Goal: Task Accomplishment & Management: Manage account settings

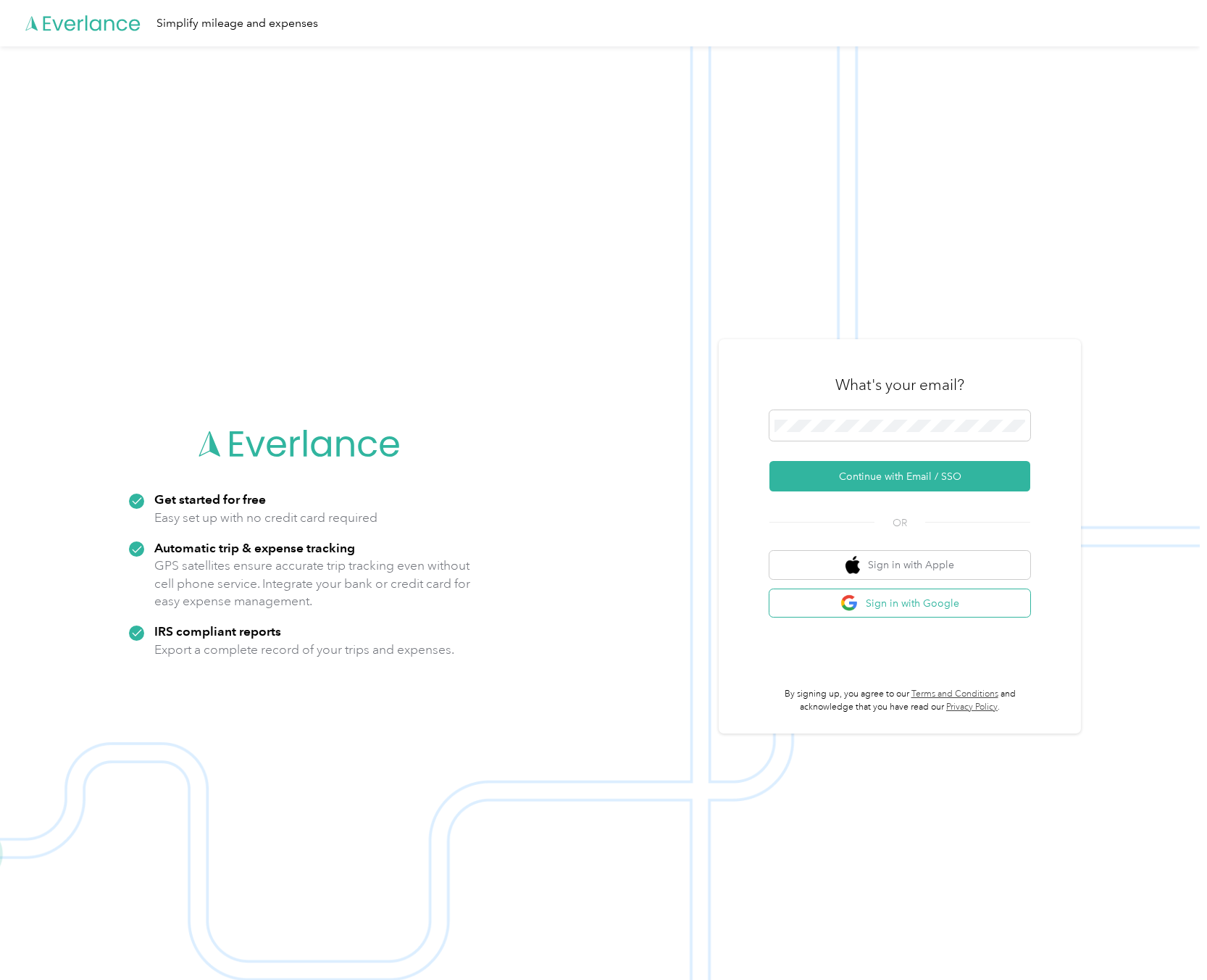
click at [948, 607] on button "Sign in with Google" at bounding box center [900, 603] width 261 height 29
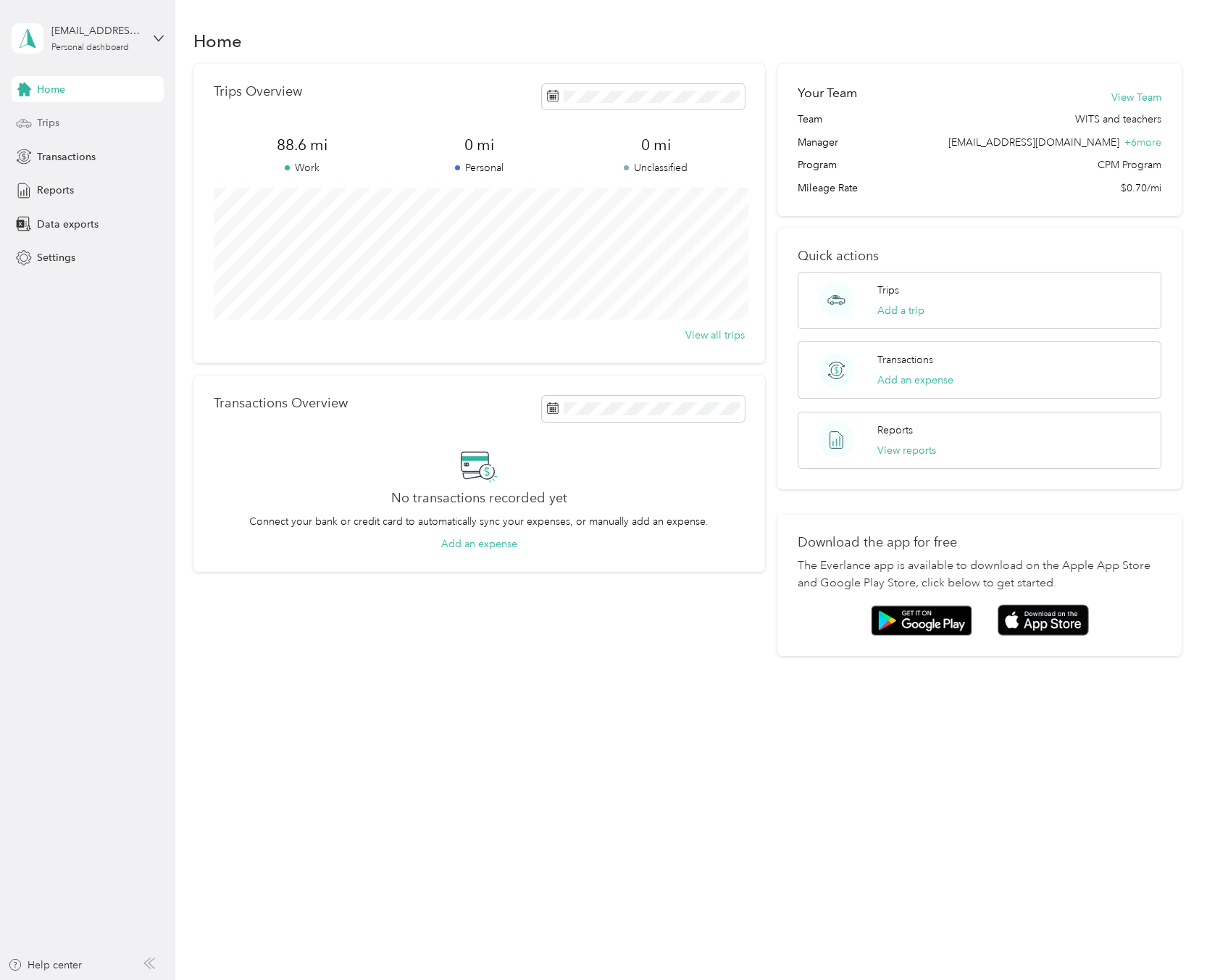
click at [104, 118] on div "Trips" at bounding box center [87, 123] width 153 height 26
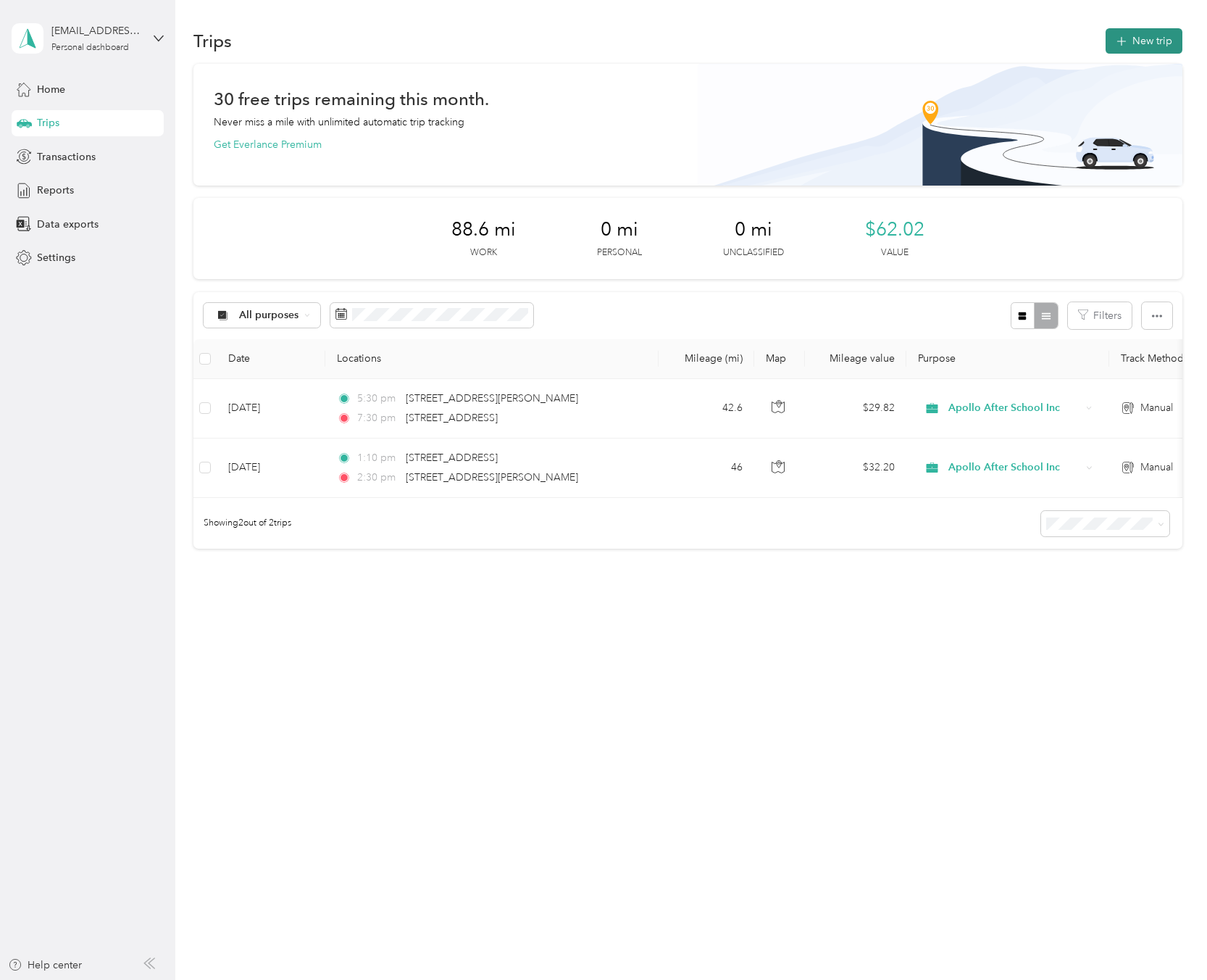
click at [1159, 46] on button "New trip" at bounding box center [1144, 41] width 77 height 26
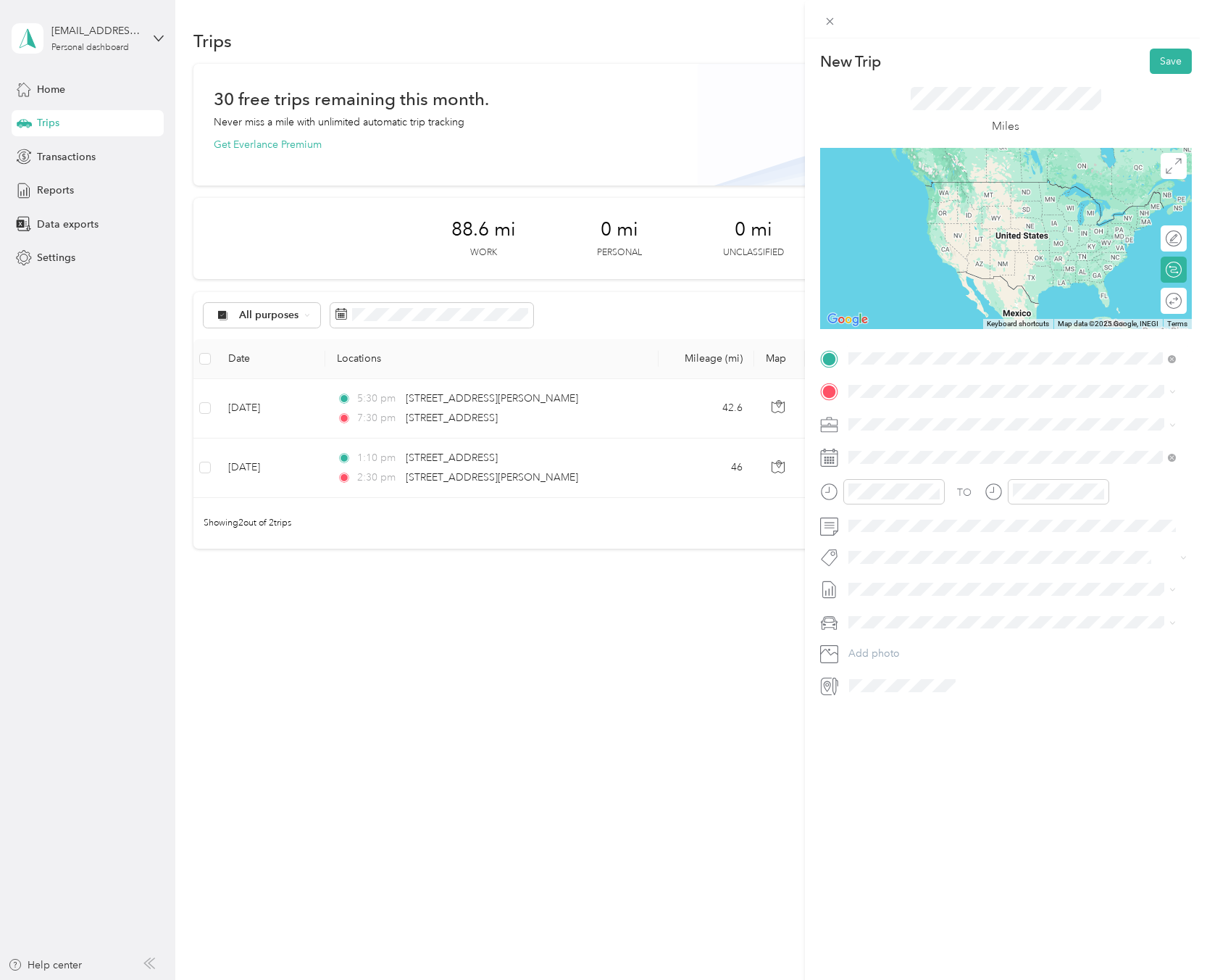
click at [909, 447] on span "[STREET_ADDRESS][US_STATE]" at bounding box center [948, 440] width 145 height 13
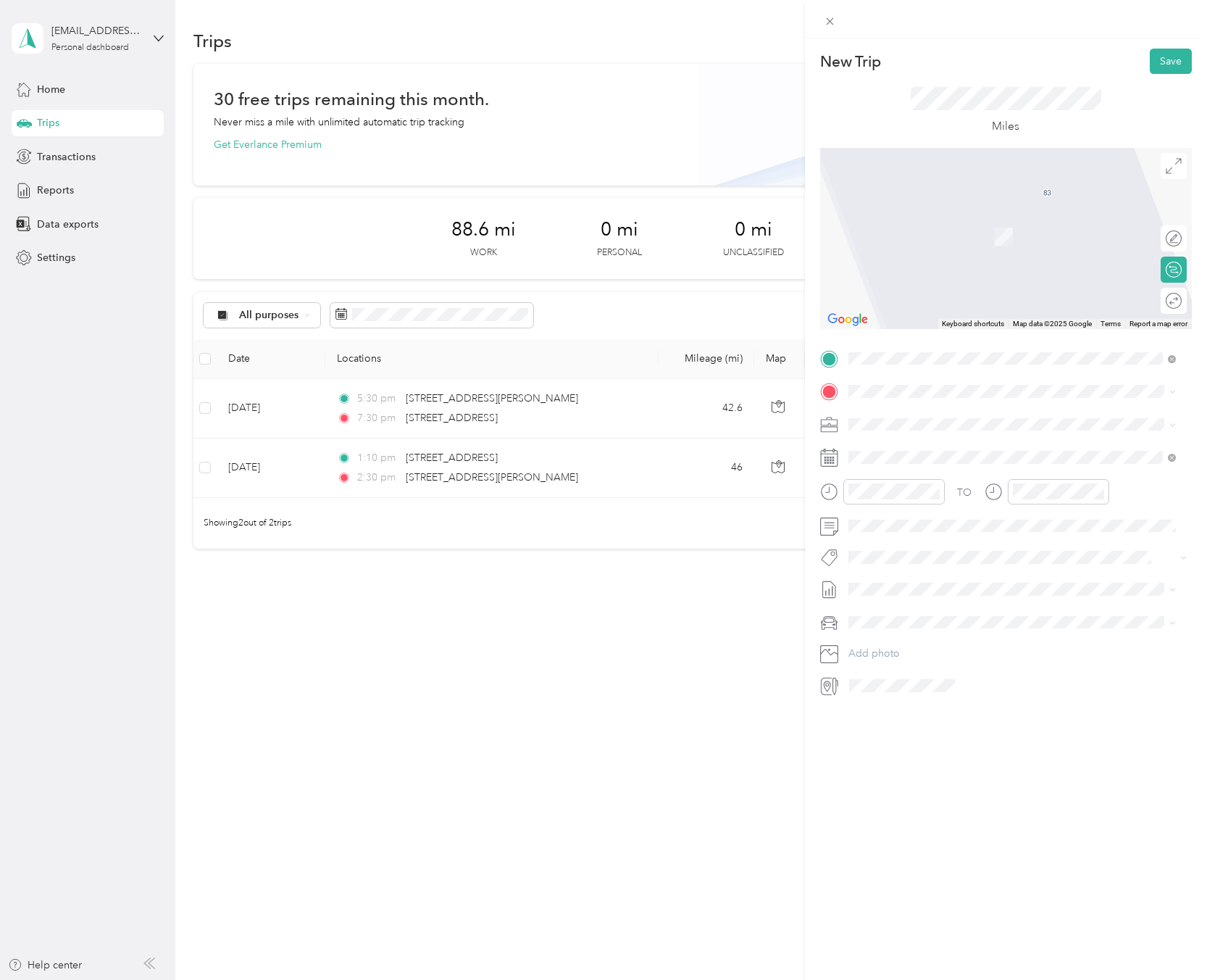
click at [1062, 453] on div "[STREET_ADDRESS][PERSON_NAME][US_STATE]" at bounding box center [1013, 443] width 317 height 19
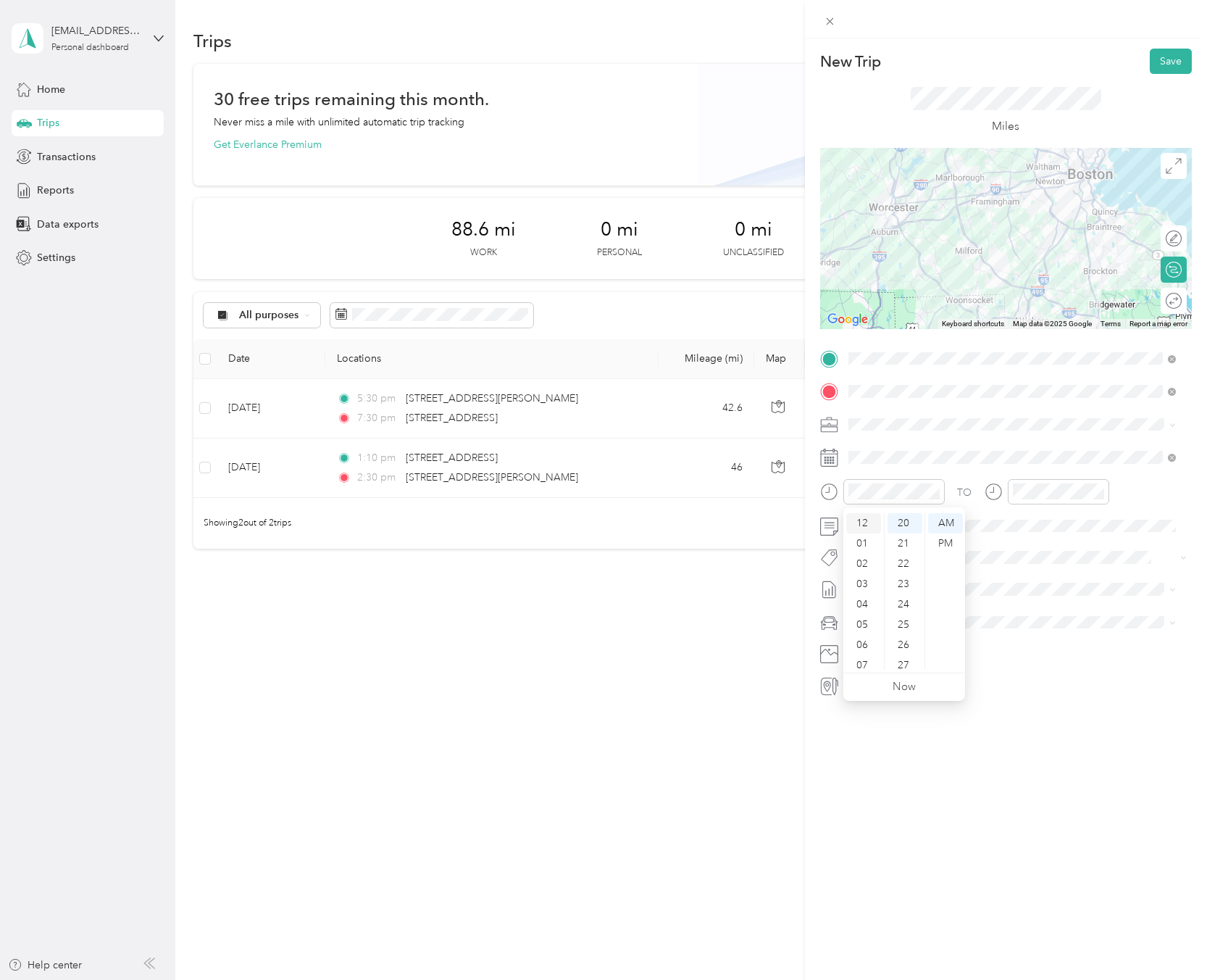
click at [862, 521] on div "12" at bounding box center [863, 523] width 35 height 20
click at [947, 546] on div "PM" at bounding box center [945, 543] width 35 height 20
click at [904, 520] on div "00" at bounding box center [905, 523] width 35 height 20
click at [1116, 546] on div "PM" at bounding box center [1109, 543] width 35 height 20
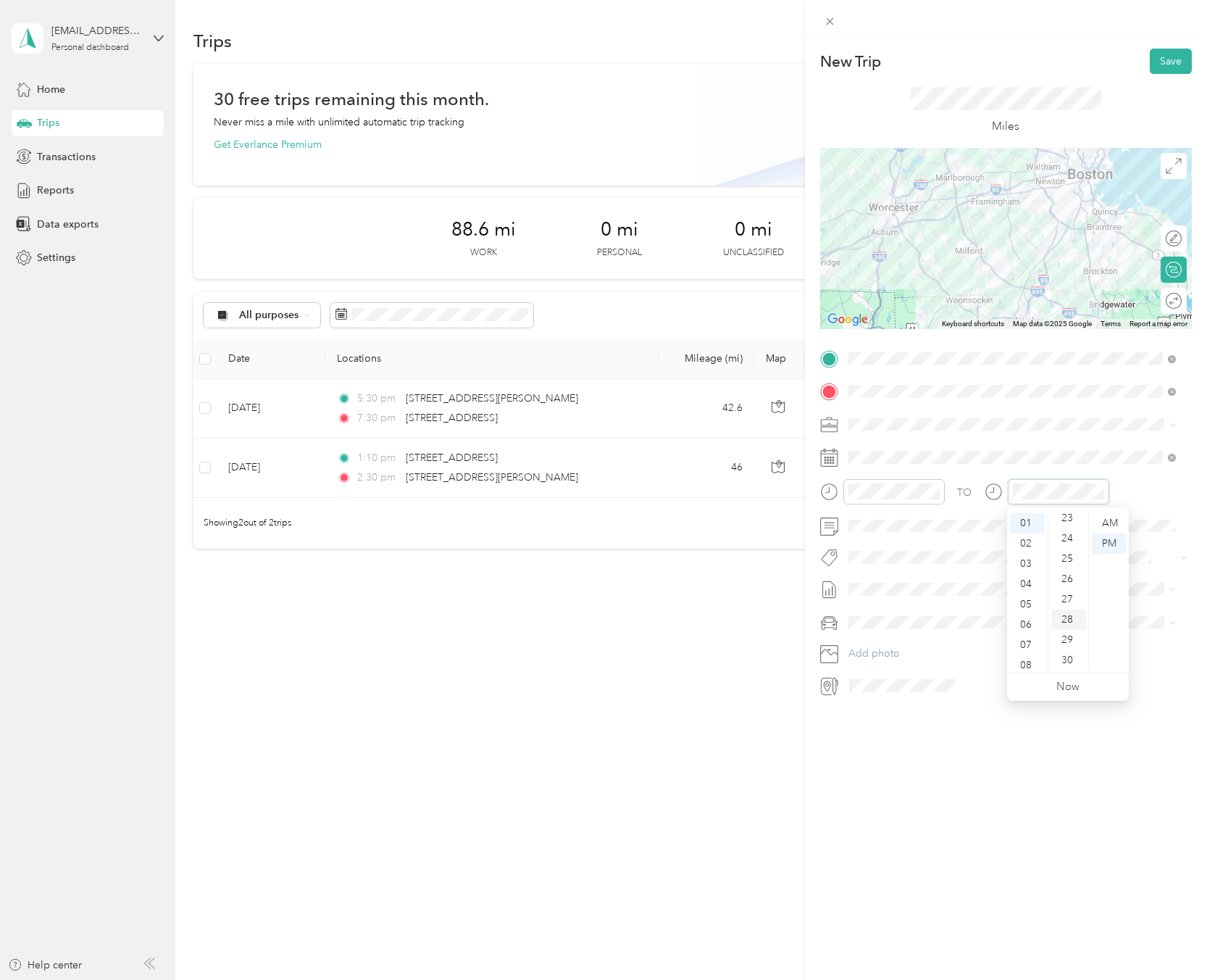
scroll to position [478, 0]
click at [1068, 653] on div "30" at bounding box center [1068, 653] width 35 height 20
click at [1175, 677] on div at bounding box center [1017, 686] width 348 height 23
click at [1157, 66] on button "Save" at bounding box center [1171, 61] width 42 height 26
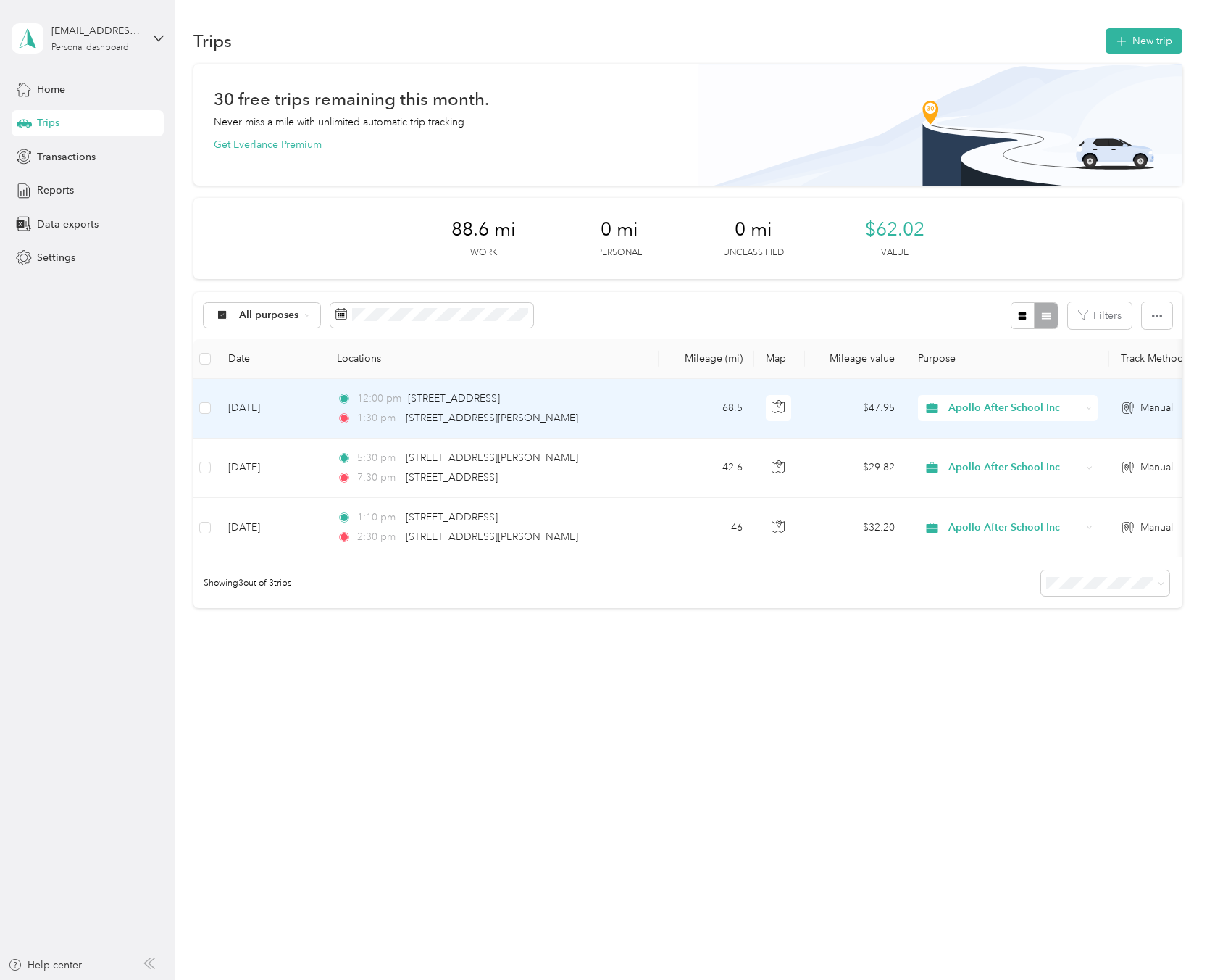
click at [1024, 405] on span "Apollo After School Inc" at bounding box center [1014, 408] width 132 height 16
click at [1022, 464] on li "Chess Wizards Inc" at bounding box center [1008, 456] width 180 height 26
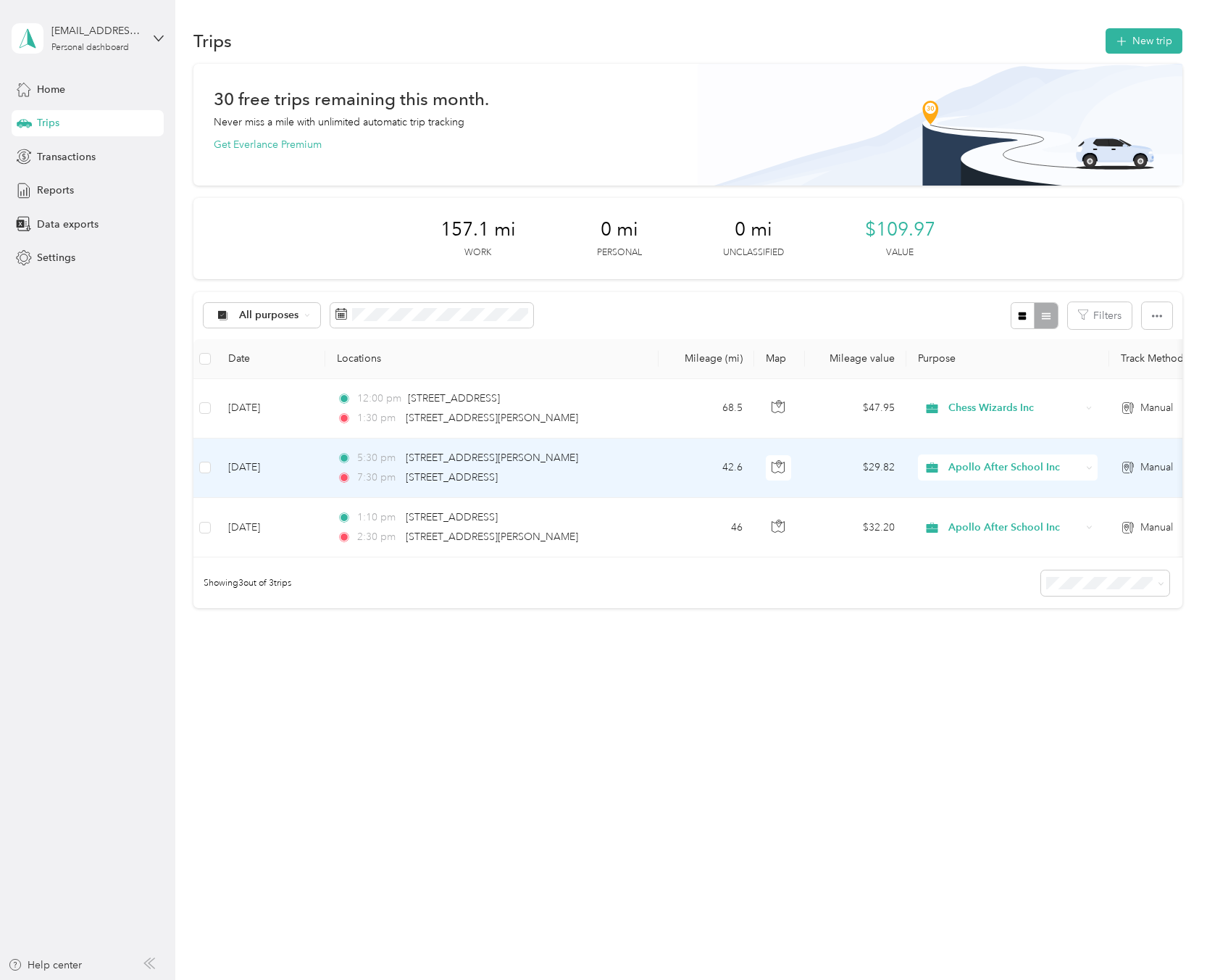
click at [1030, 466] on span "Apollo After School Inc" at bounding box center [1014, 467] width 132 height 16
click at [1025, 512] on span "Chess Wizards Inc" at bounding box center [1020, 519] width 134 height 15
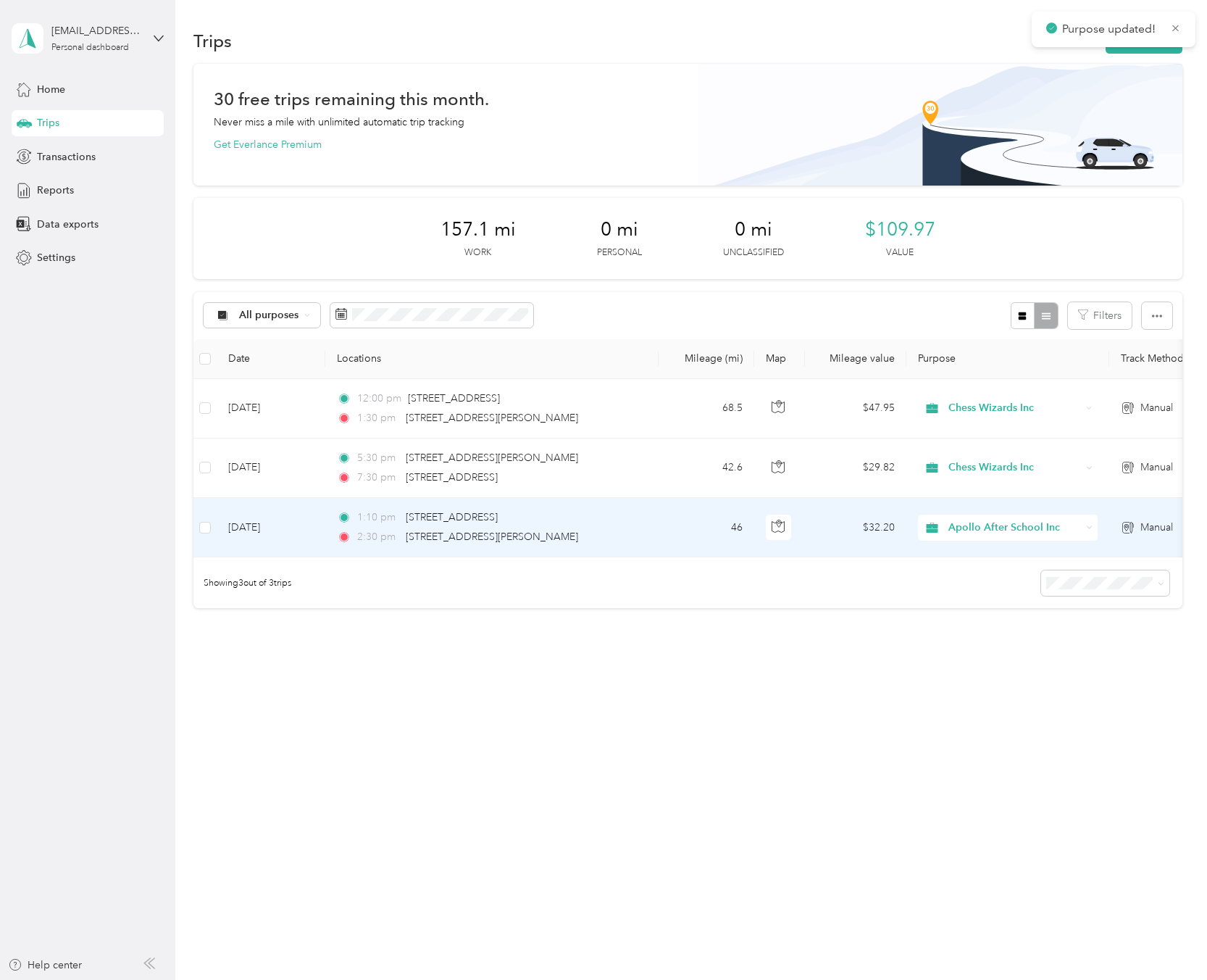
click at [1022, 525] on span "Apollo After School Inc" at bounding box center [1014, 527] width 132 height 16
click at [1000, 577] on span "Chess Wizards Inc" at bounding box center [1020, 574] width 134 height 15
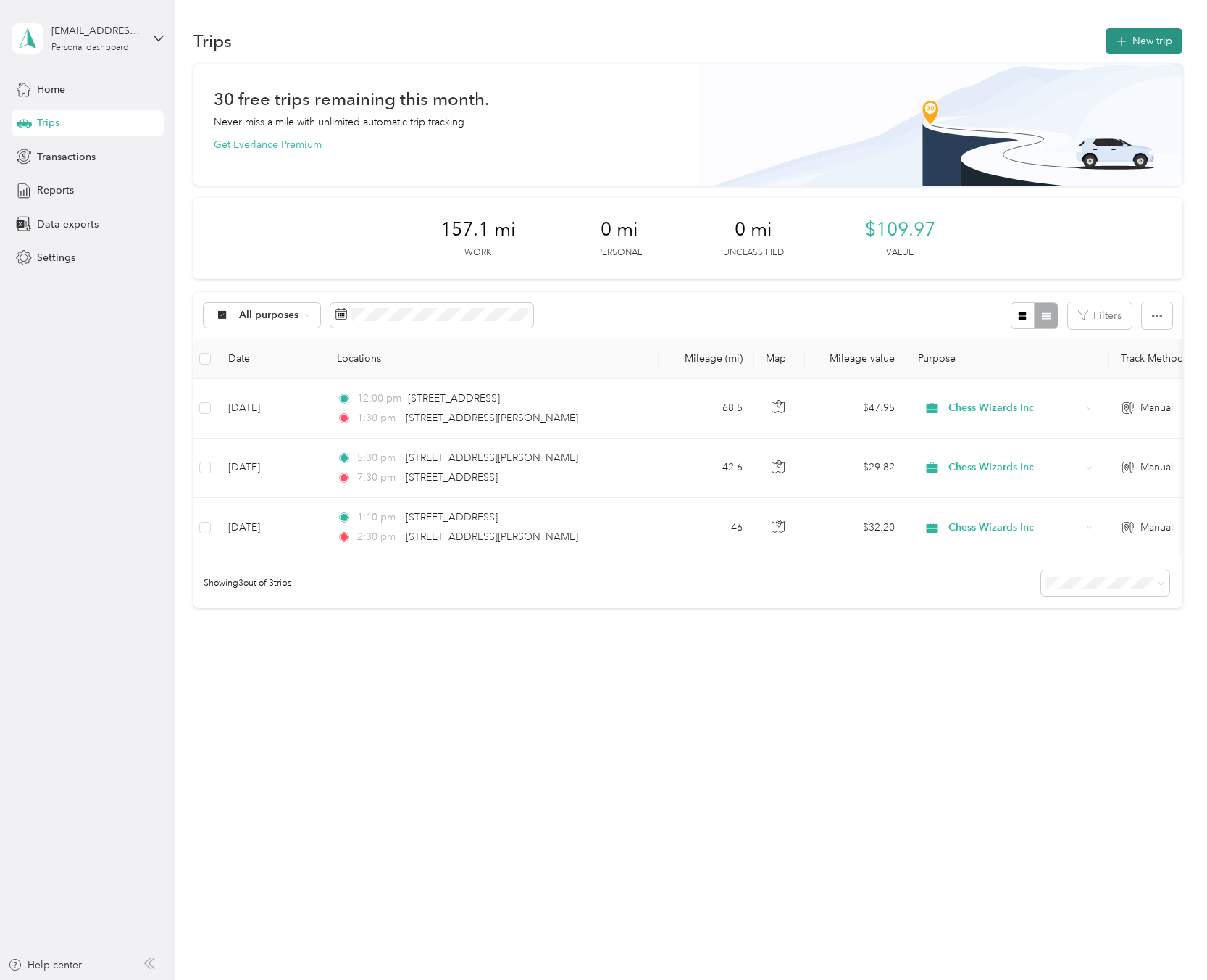
click at [1164, 39] on button "New trip" at bounding box center [1144, 41] width 77 height 26
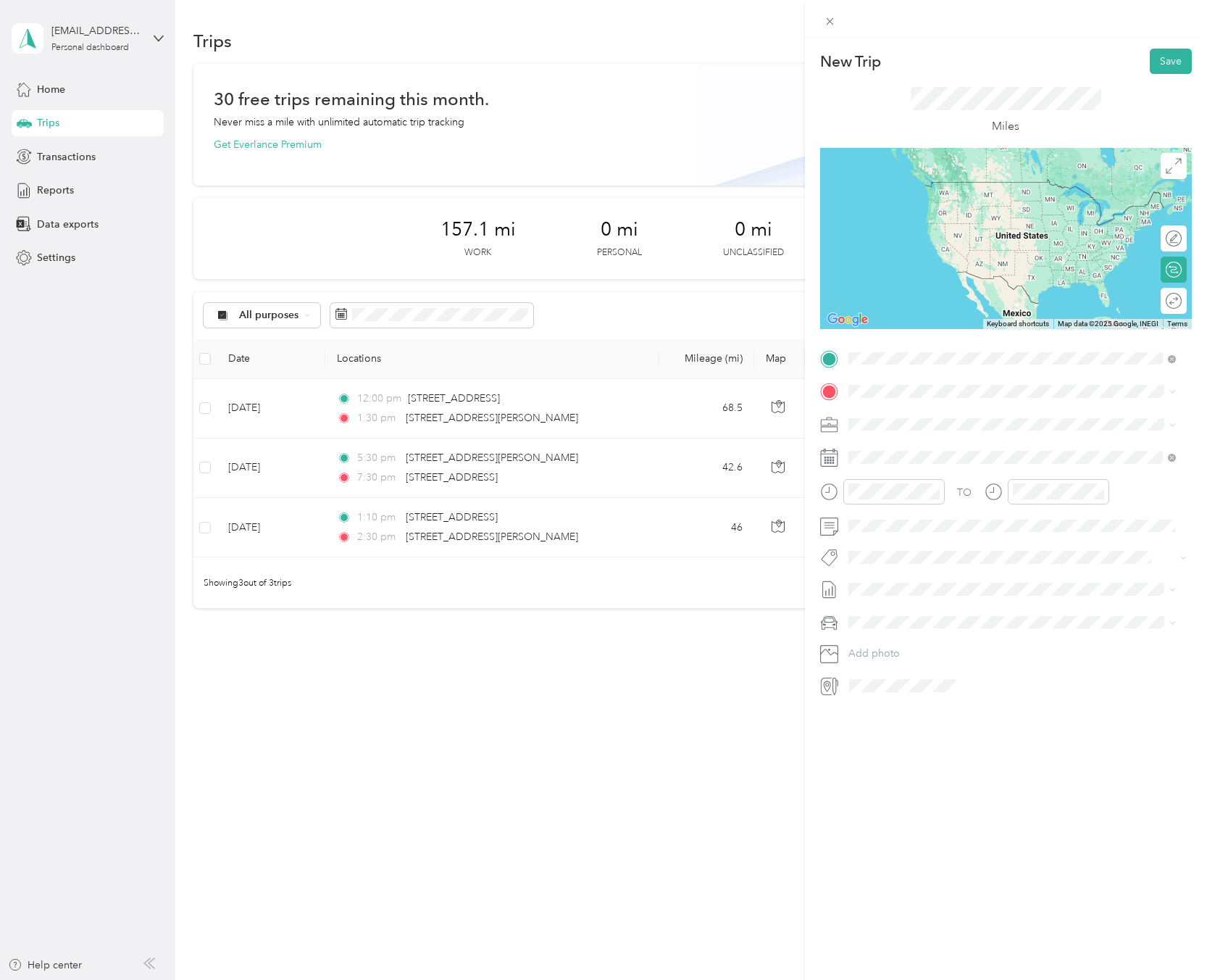
click at [940, 417] on span "[STREET_ADDRESS][PERSON_NAME][US_STATE]" at bounding box center [988, 410] width 225 height 13
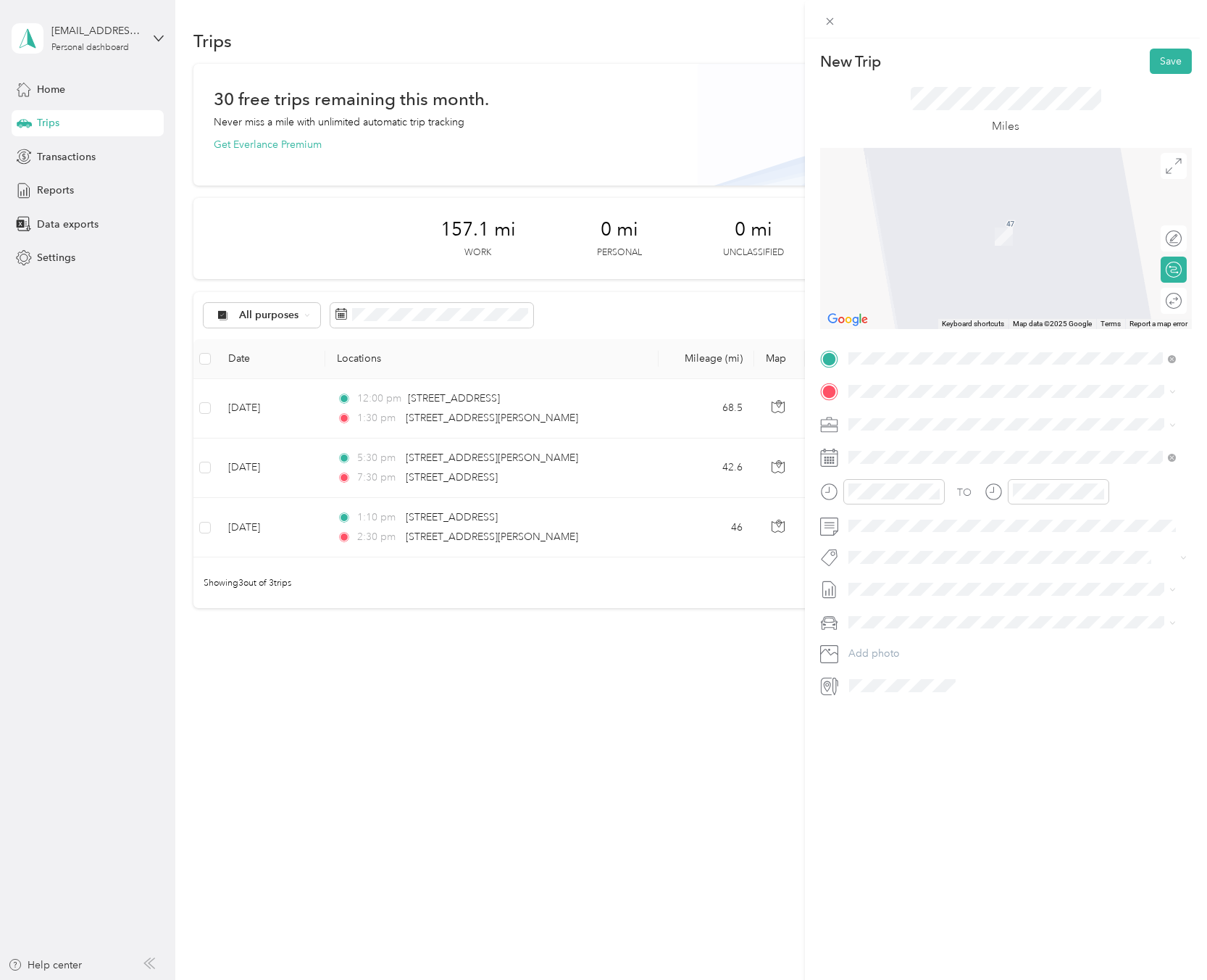
click at [904, 475] on span "[STREET_ADDRESS][US_STATE]" at bounding box center [948, 468] width 145 height 13
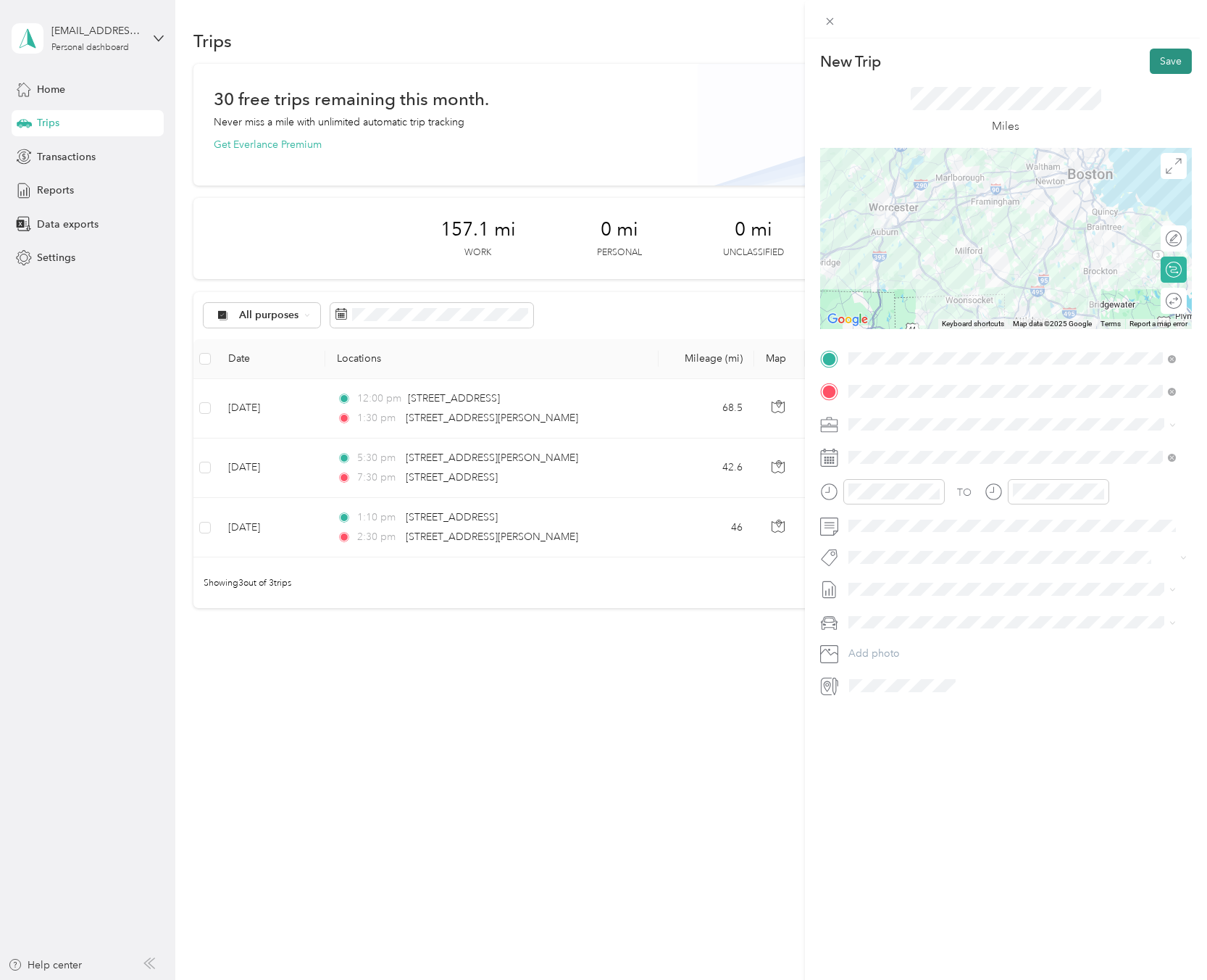
click at [1175, 64] on button "Save" at bounding box center [1171, 61] width 42 height 26
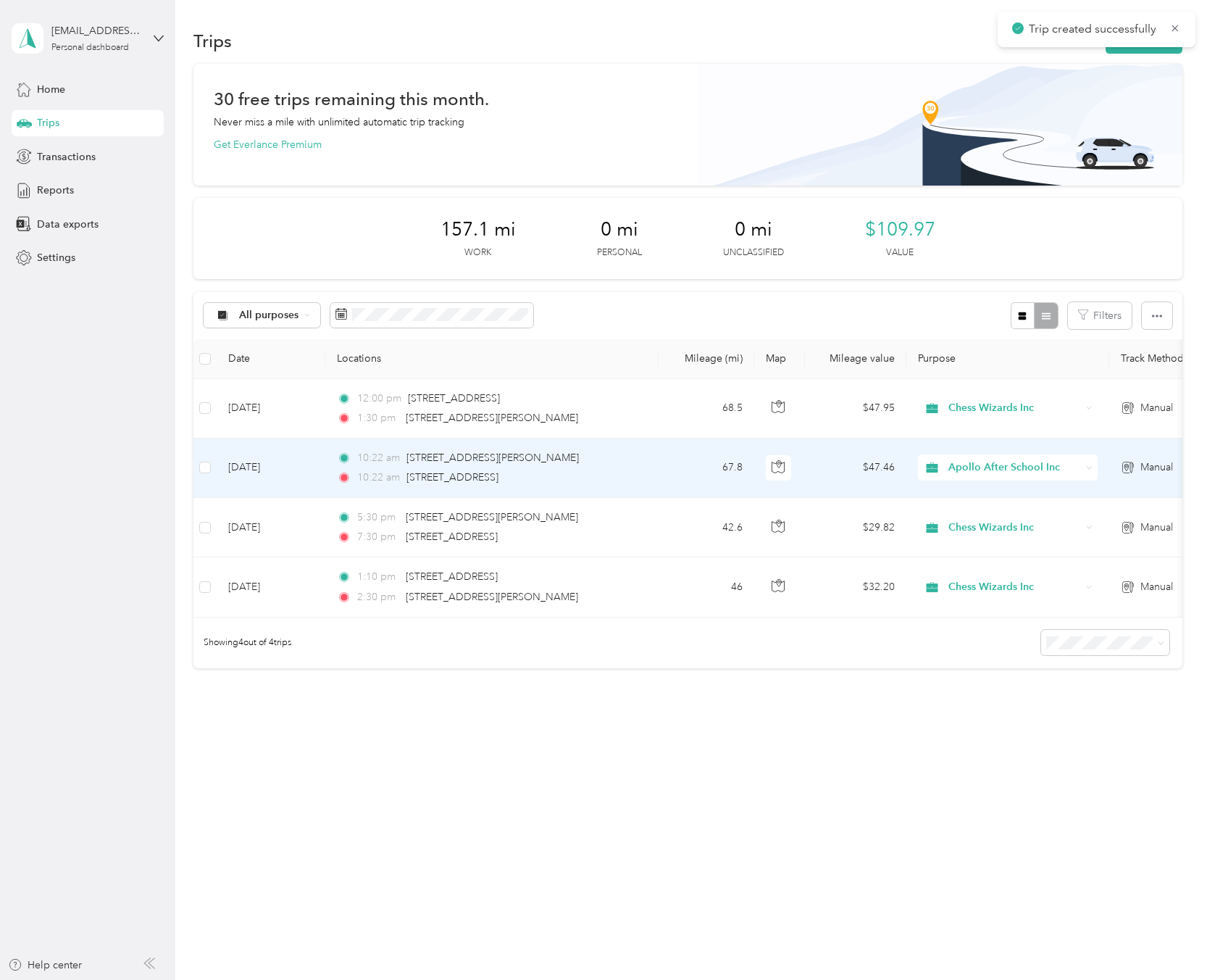
click at [1022, 471] on span "Apollo After School Inc" at bounding box center [1014, 467] width 132 height 16
click at [1023, 514] on span "Chess Wizards Inc" at bounding box center [1020, 520] width 134 height 15
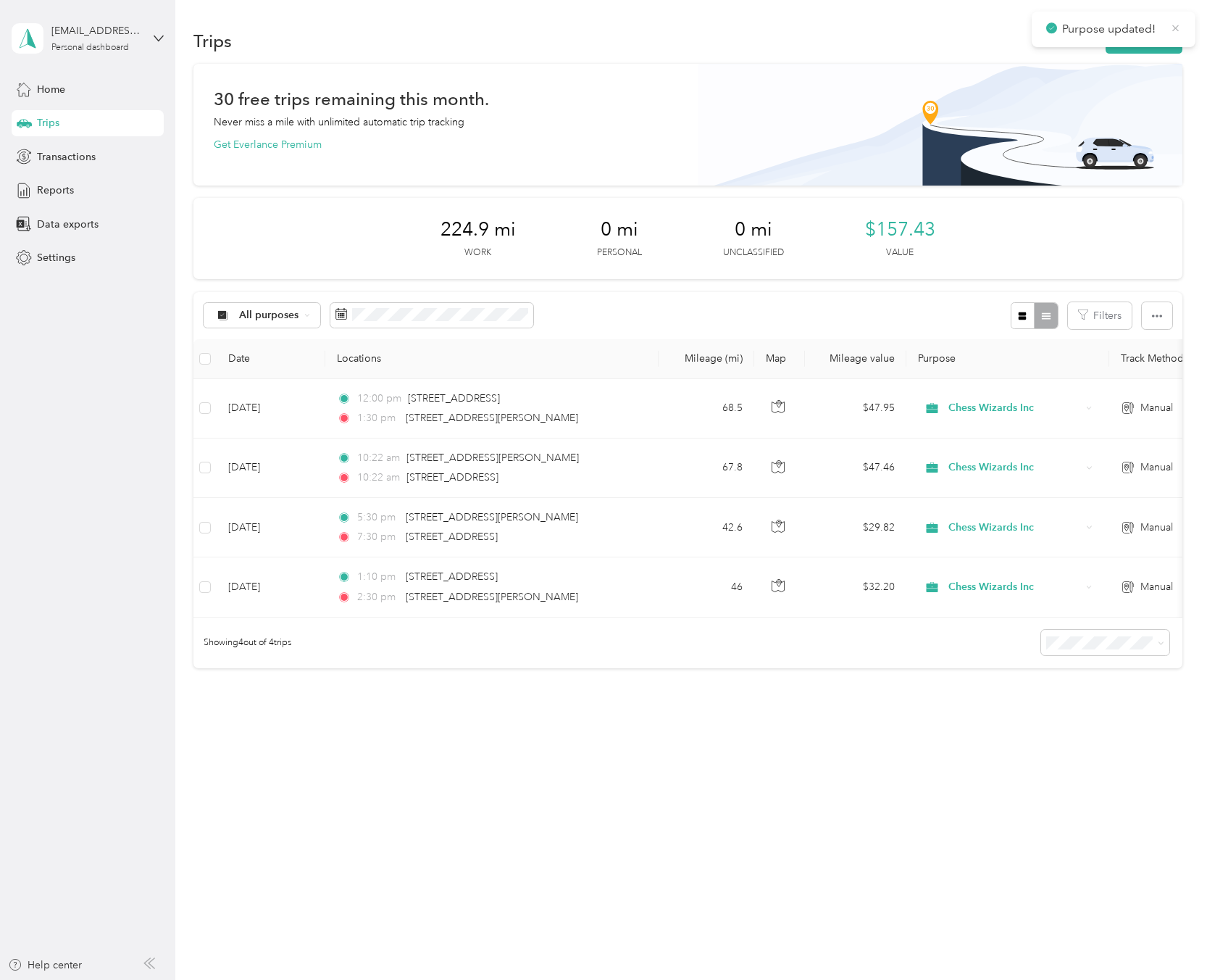
click at [1175, 26] on icon at bounding box center [1176, 28] width 11 height 13
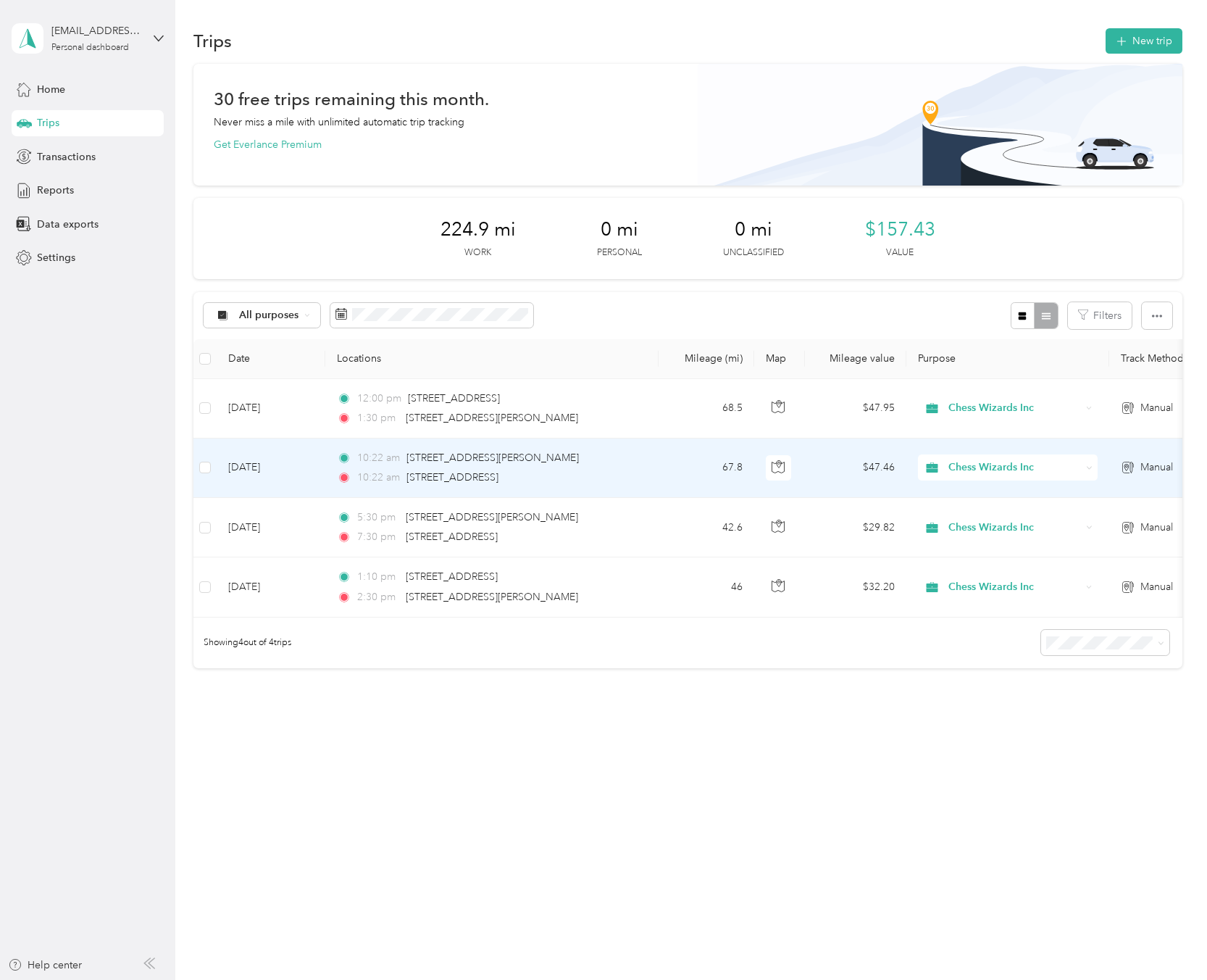
click at [618, 459] on div "10:22 am [STREET_ADDRESS][PERSON_NAME]" at bounding box center [489, 457] width 304 height 16
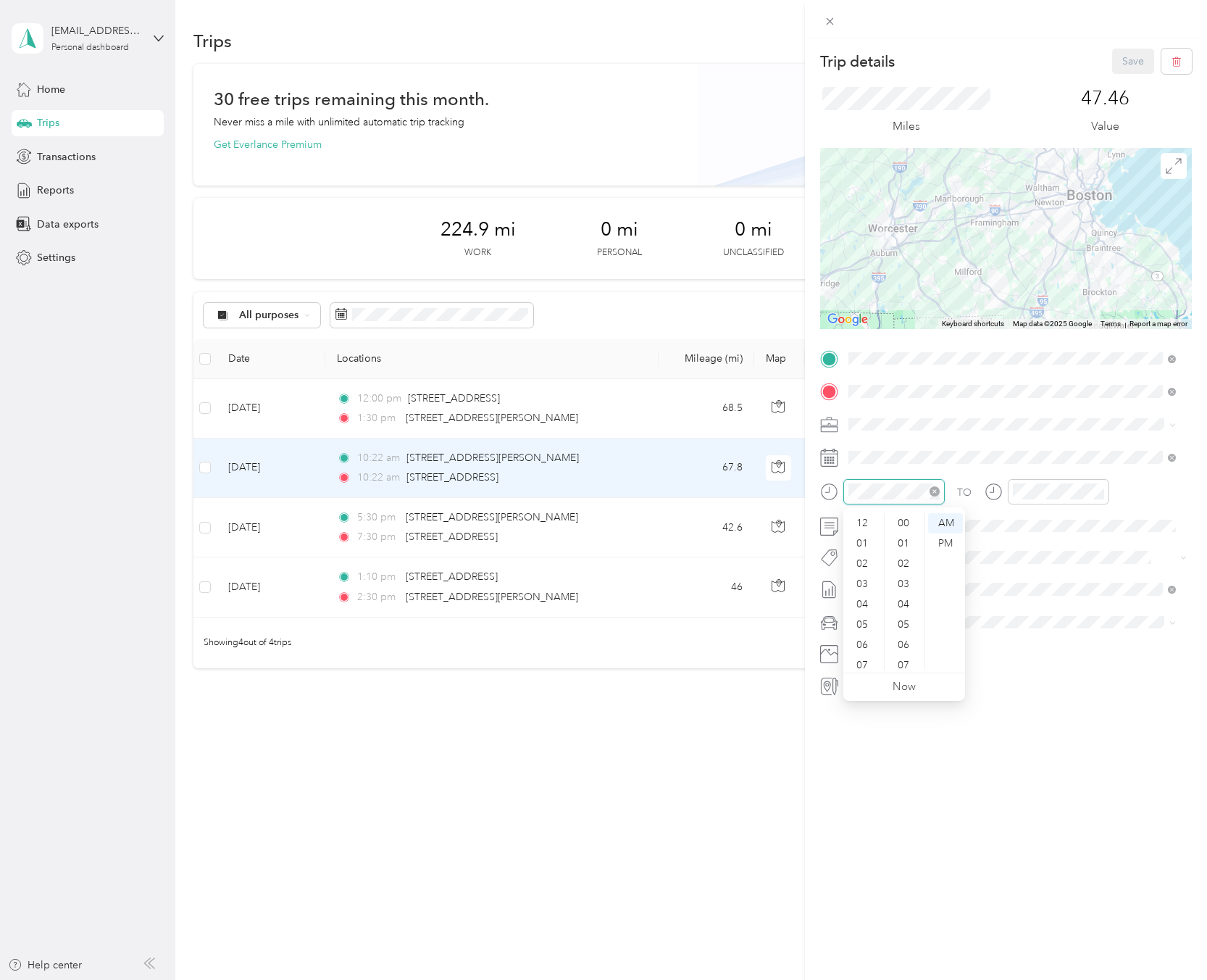
scroll to position [87, 0]
click at [952, 547] on div "PM" at bounding box center [945, 543] width 35 height 20
click at [868, 578] on div "07" at bounding box center [863, 578] width 35 height 20
click at [945, 546] on div "PM" at bounding box center [945, 543] width 35 height 20
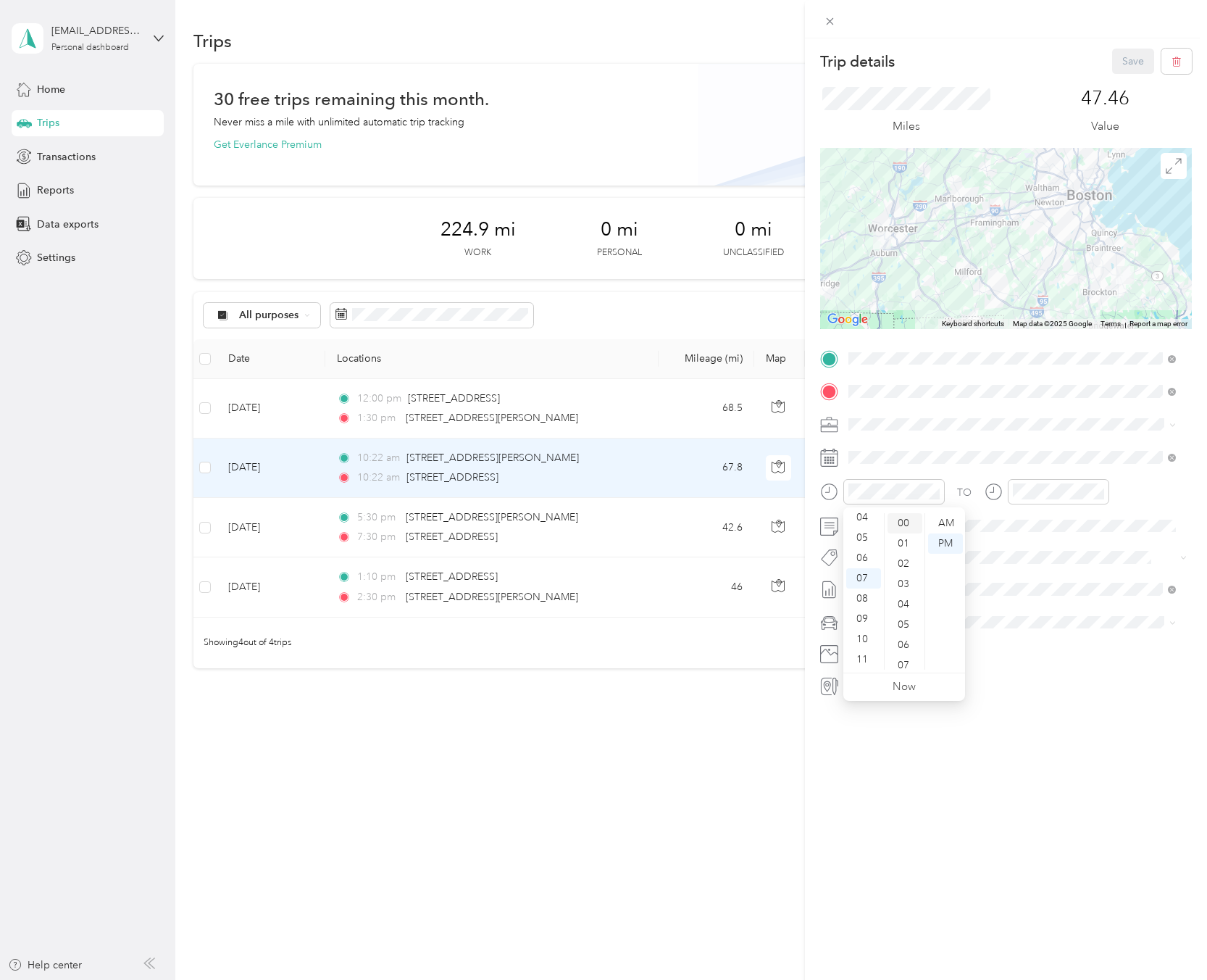
click at [907, 518] on div "00" at bounding box center [905, 523] width 35 height 20
click at [1030, 614] on div "09" at bounding box center [1027, 618] width 35 height 20
click at [1064, 520] on div "00" at bounding box center [1068, 523] width 35 height 20
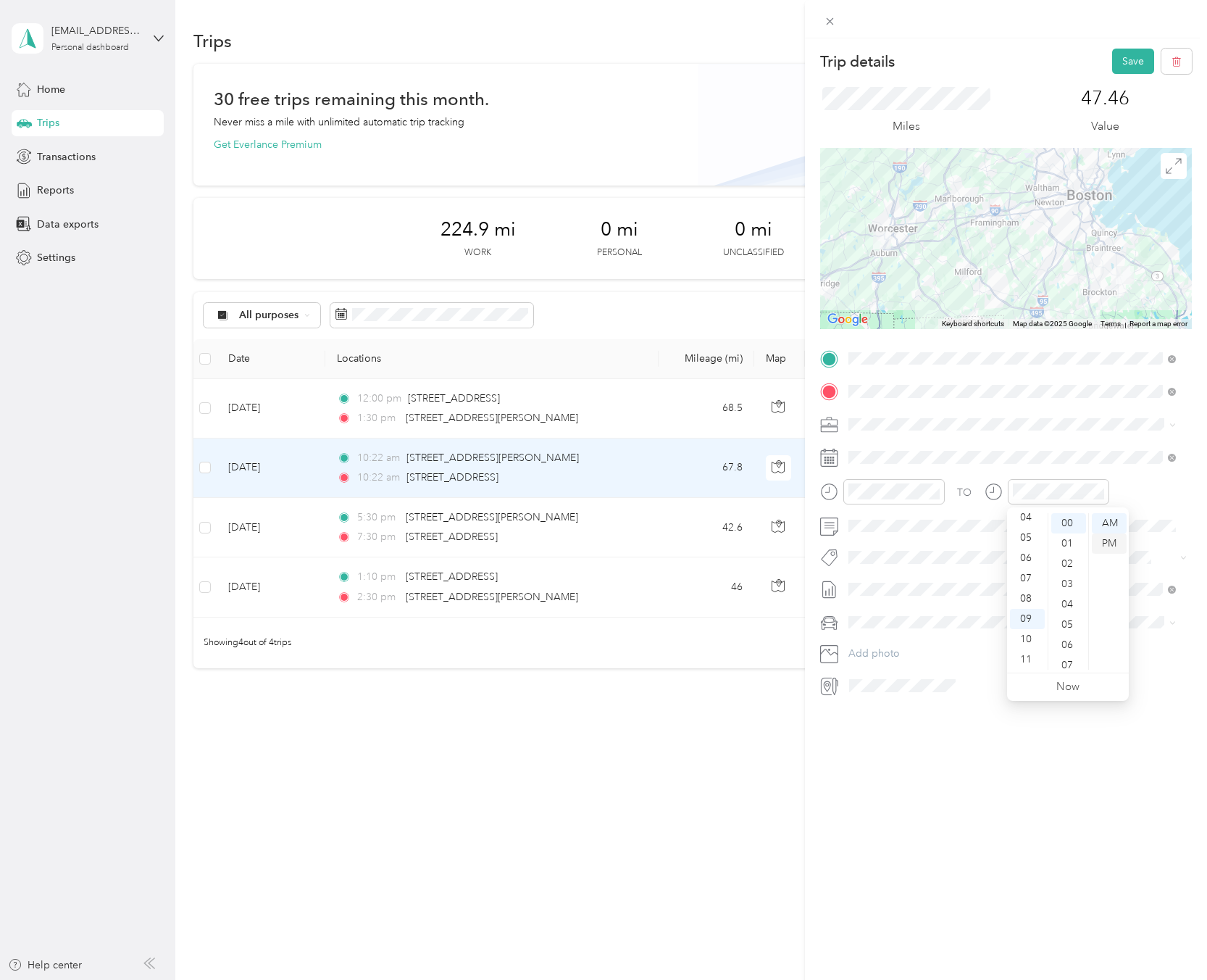
click at [1106, 543] on div "PM" at bounding box center [1109, 543] width 35 height 20
click at [1129, 60] on button "Save" at bounding box center [1133, 61] width 42 height 26
